Goal: Use online tool/utility: Utilize a website feature to perform a specific function

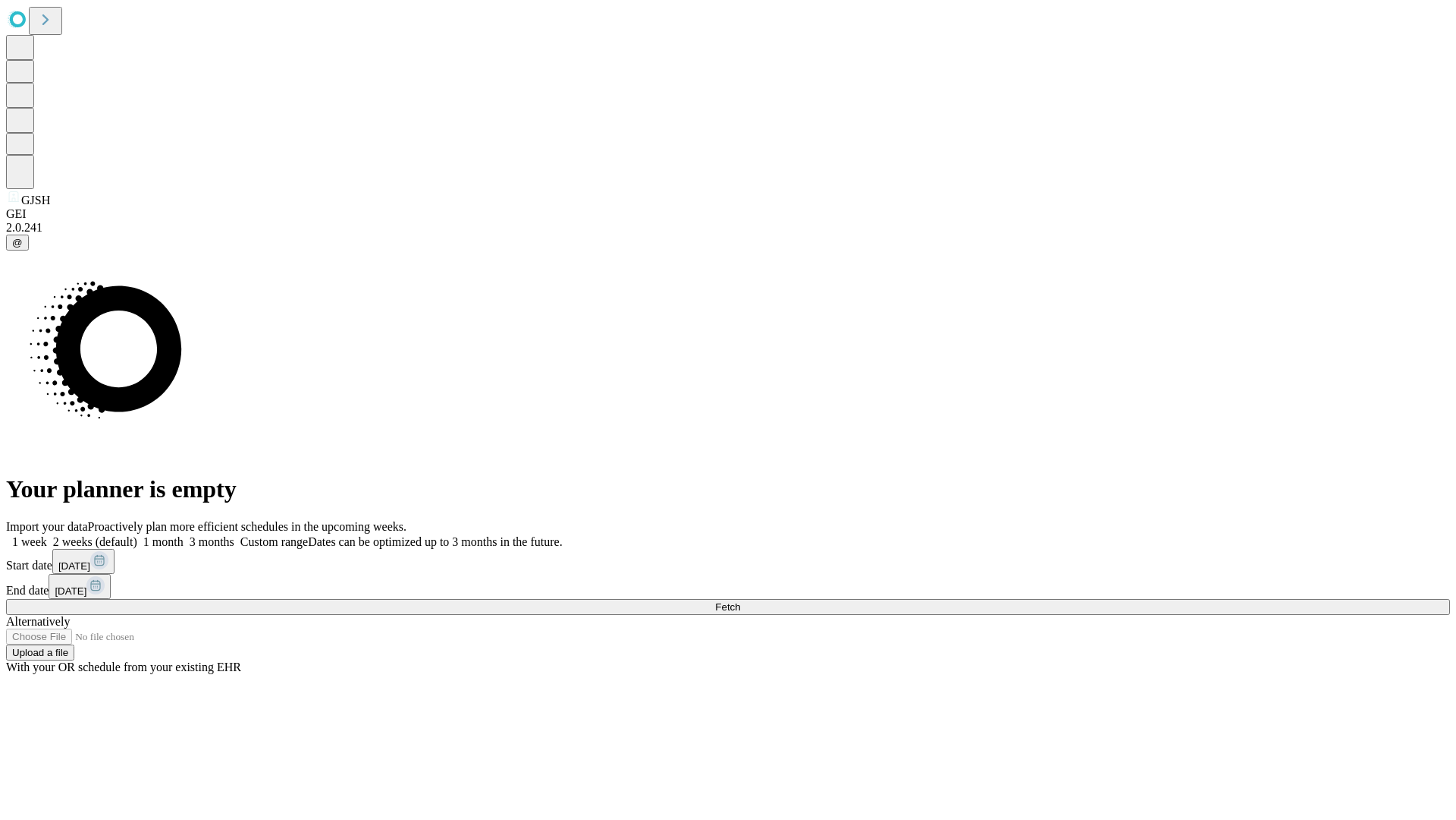
click at [740, 601] on span "Fetch" at bounding box center [728, 606] width 25 height 11
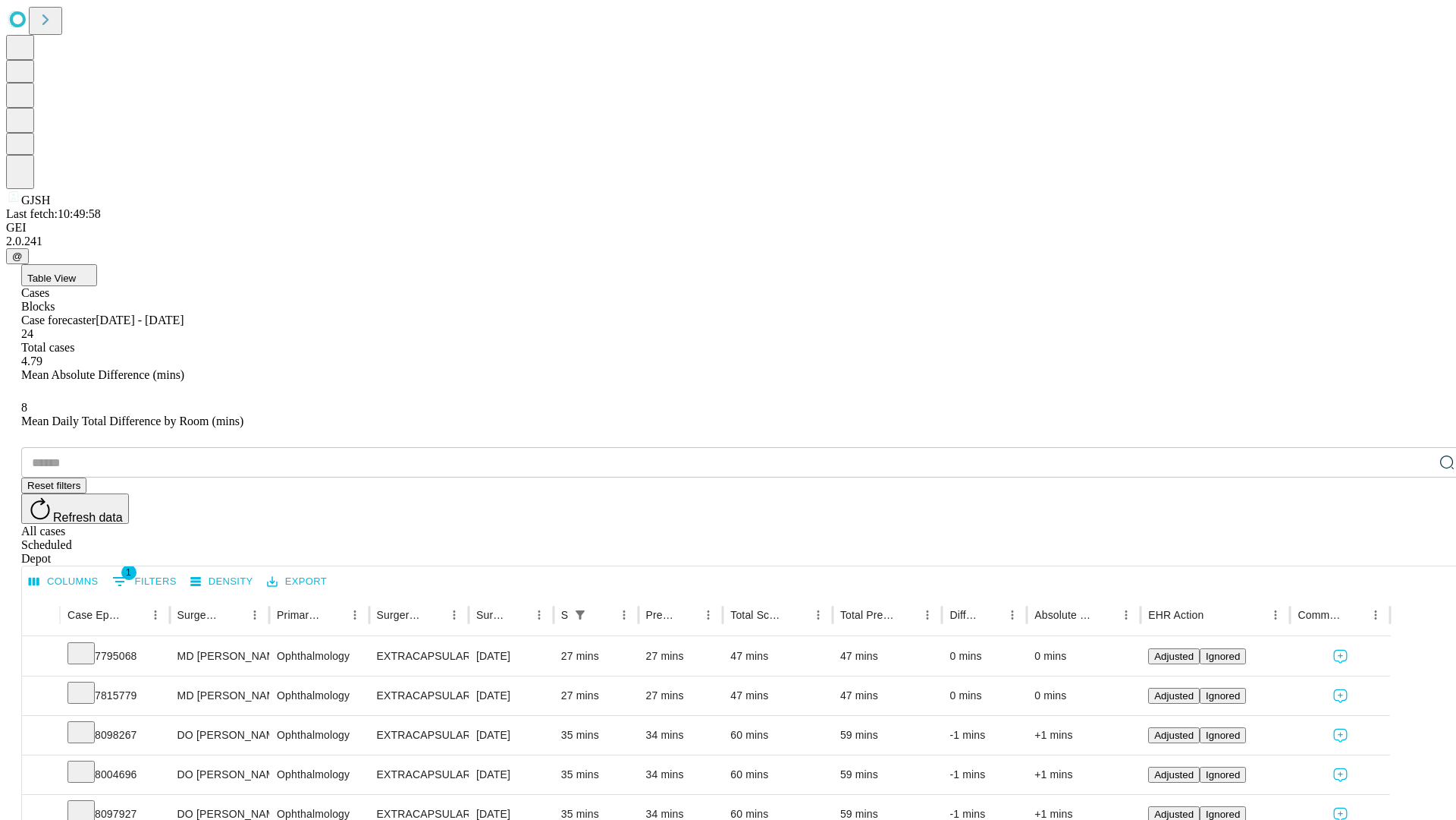
click at [76, 272] on span "Table View" at bounding box center [51, 277] width 49 height 11
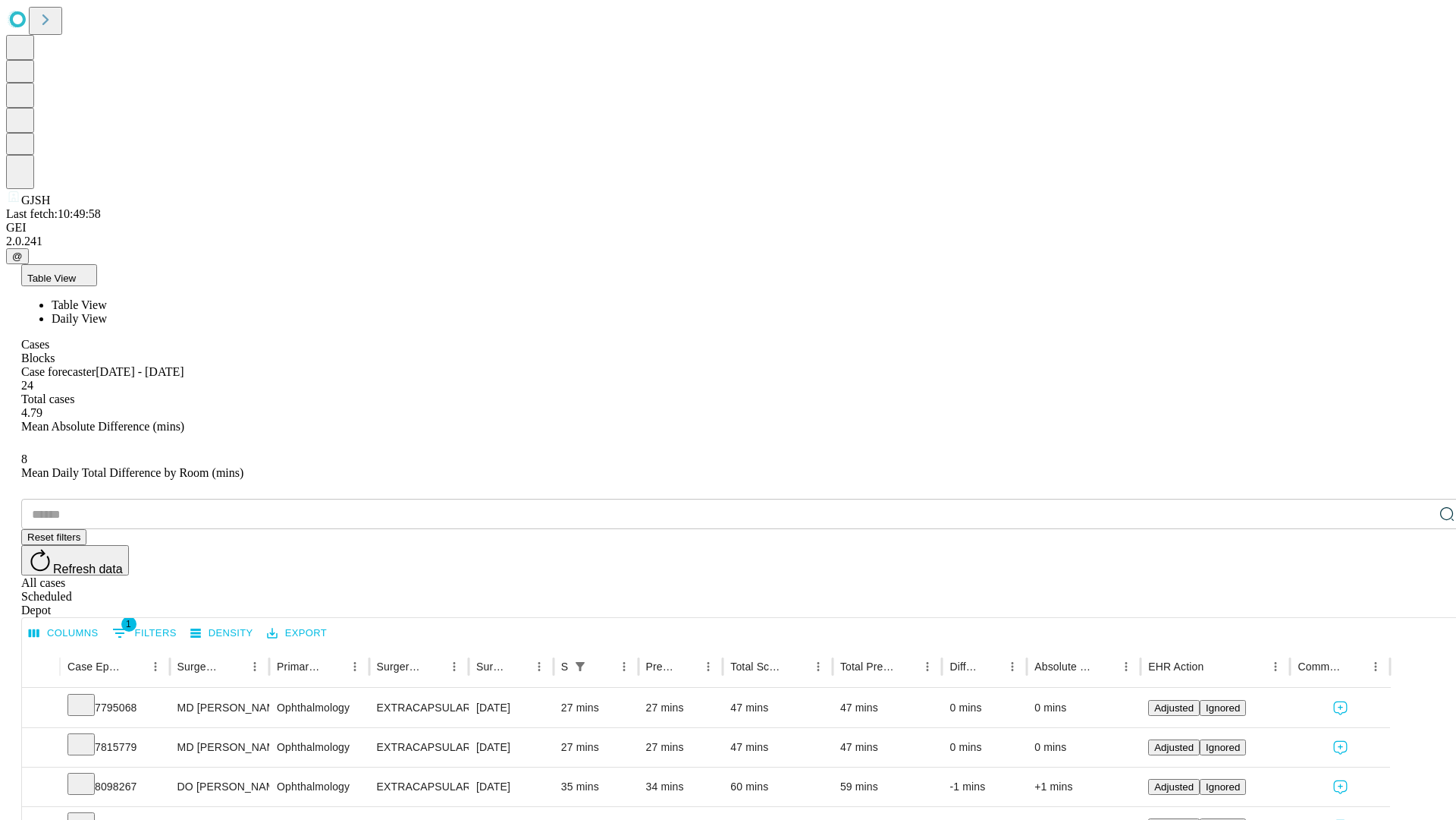
click at [107, 312] on span "Daily View" at bounding box center [79, 318] width 55 height 13
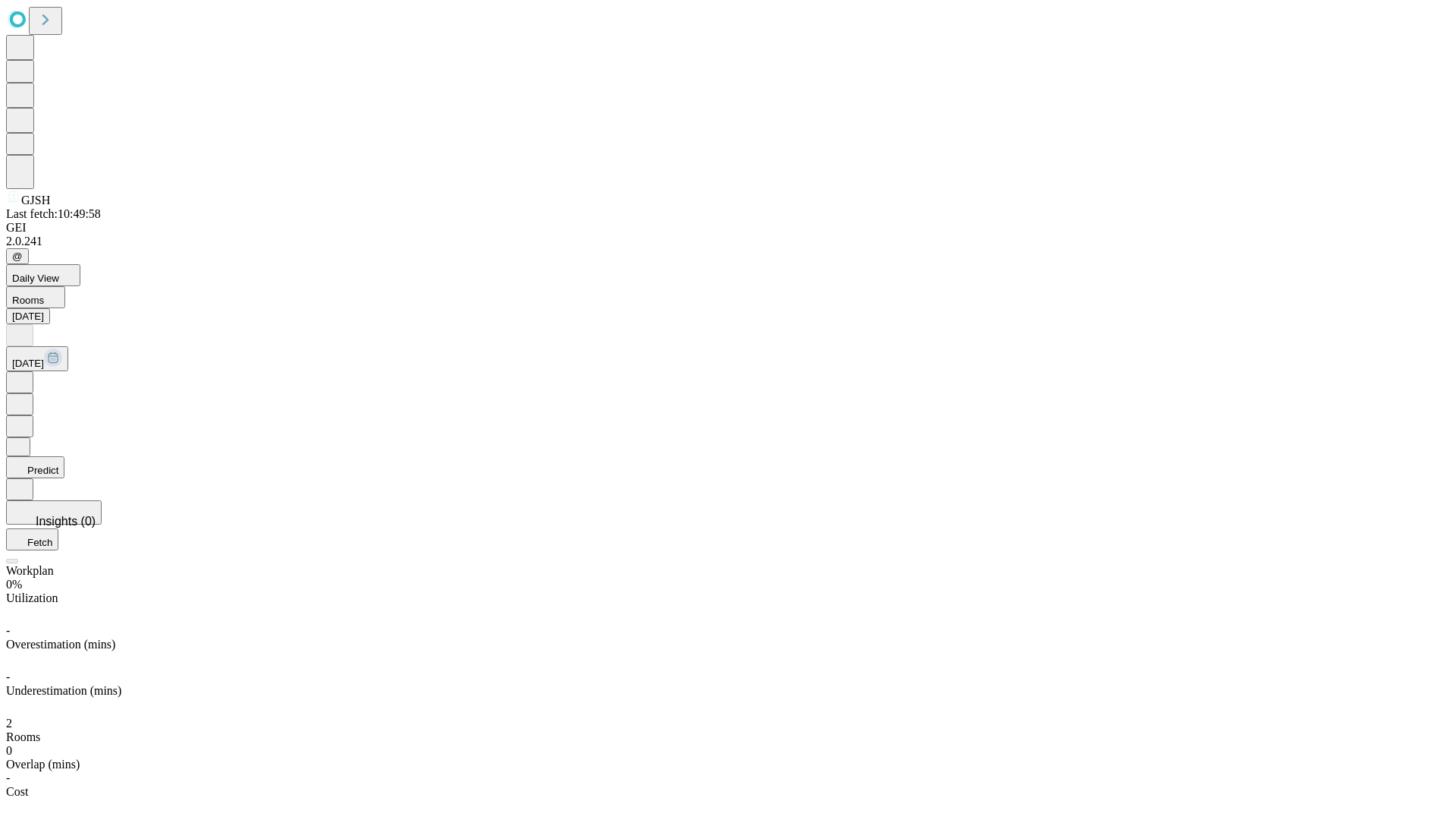
click at [64, 457] on button "Predict" at bounding box center [35, 467] width 58 height 22
